Goal: Task Accomplishment & Management: Use online tool/utility

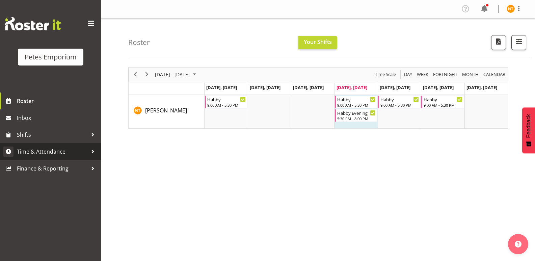
click at [36, 153] on span "Time & Attendance" at bounding box center [52, 152] width 71 height 10
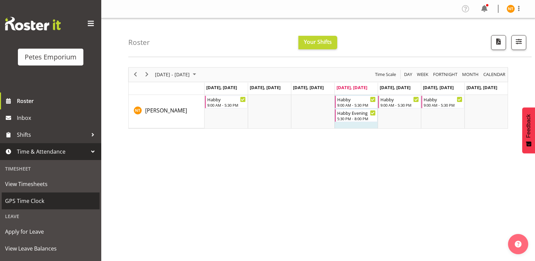
click at [22, 202] on span "GPS Time Clock" at bounding box center [50, 201] width 91 height 10
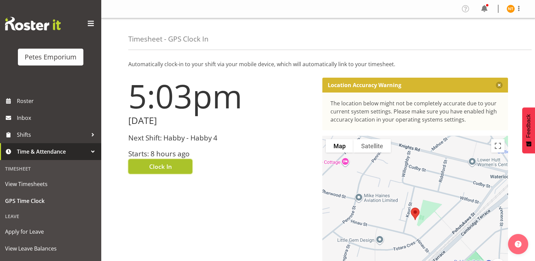
click at [160, 164] on span "Clock In" at bounding box center [160, 166] width 23 height 9
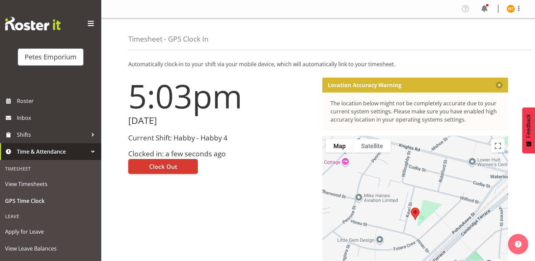
click at [511, 6] on img at bounding box center [511, 9] width 8 height 8
click at [474, 36] on link "Log Out" at bounding box center [490, 35] width 65 height 12
